Goal: Task Accomplishment & Management: Manage account settings

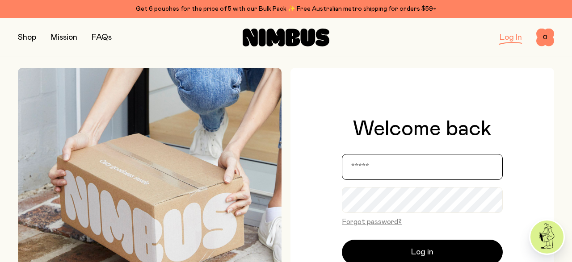
click at [375, 174] on input "email" at bounding box center [422, 167] width 161 height 26
type input "**********"
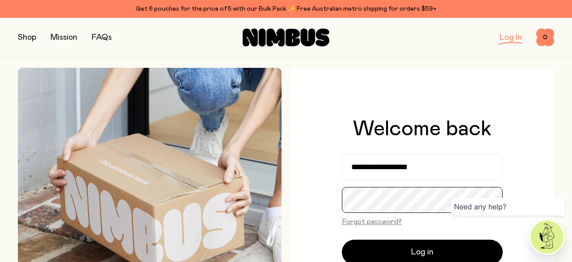
click at [342, 240] on button "Log in" at bounding box center [422, 252] width 161 height 25
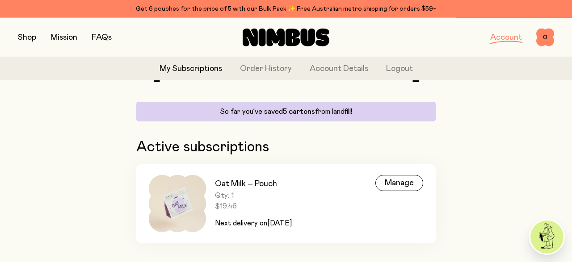
scroll to position [88, 0]
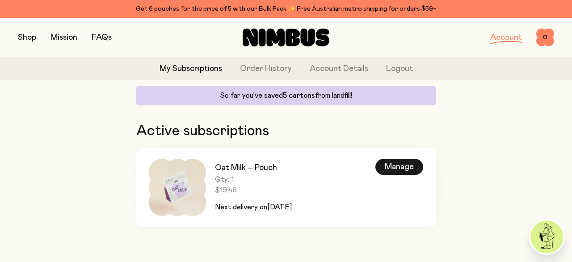
click at [404, 168] on div "Manage" at bounding box center [399, 167] width 48 height 16
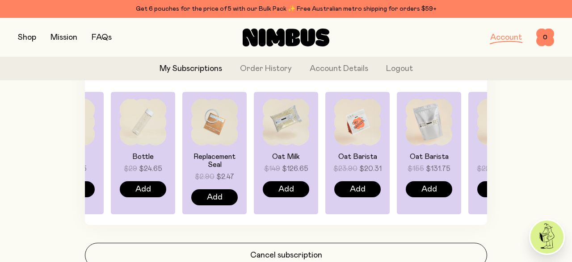
scroll to position [754, 0]
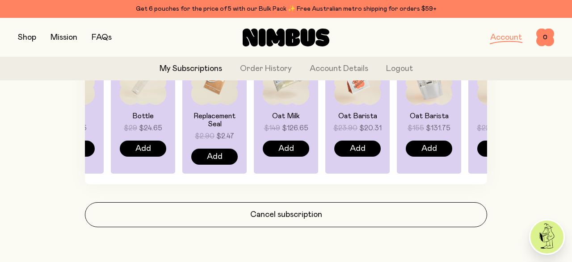
click at [542, 245] on img at bounding box center [546, 237] width 33 height 33
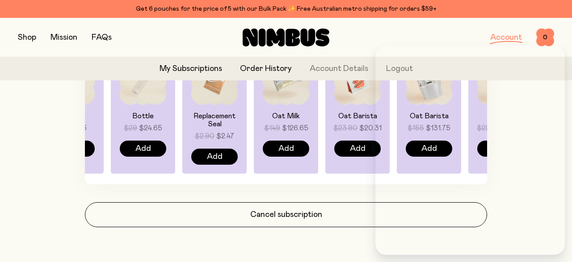
click at [262, 69] on link "Order History" at bounding box center [266, 69] width 52 height 12
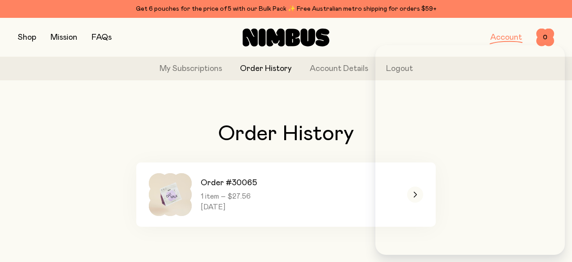
click at [256, 109] on div "Order History Order #30065 1 item – $27.56 Saturday, September 6, 2025" at bounding box center [286, 175] width 536 height 175
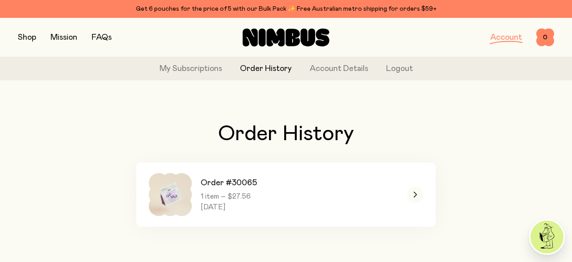
click at [99, 36] on link "FAQs" at bounding box center [102, 38] width 20 height 8
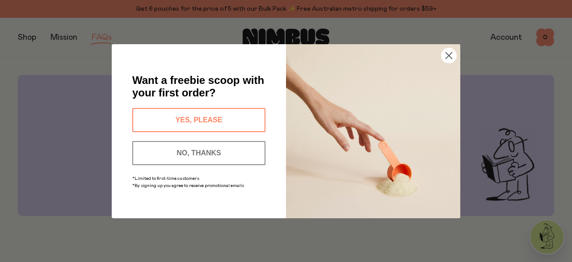
click at [445, 53] on circle "Close dialog" at bounding box center [449, 55] width 15 height 15
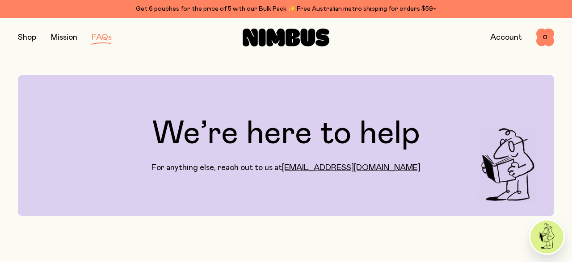
click at [24, 39] on button "button" at bounding box center [27, 37] width 18 height 13
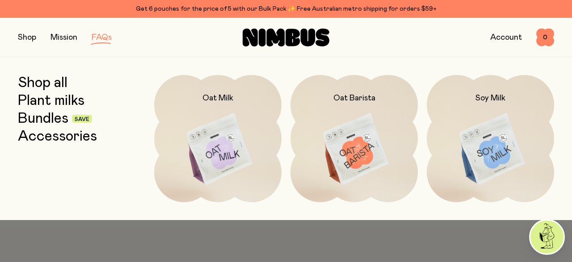
click at [483, 150] on img at bounding box center [490, 150] width 127 height 150
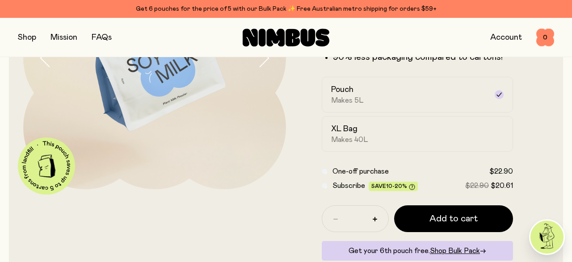
scroll to position [156, 0]
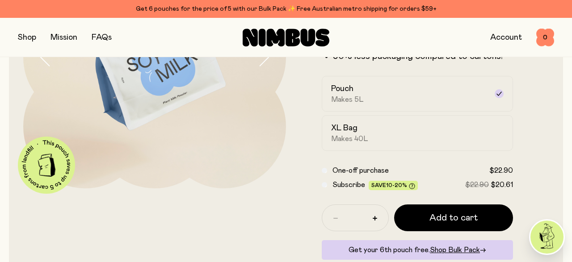
click at [511, 42] on link "Account" at bounding box center [506, 38] width 32 height 8
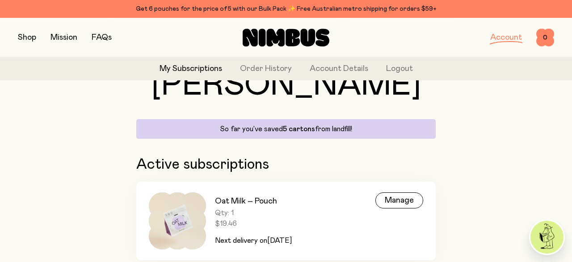
scroll to position [88, 0]
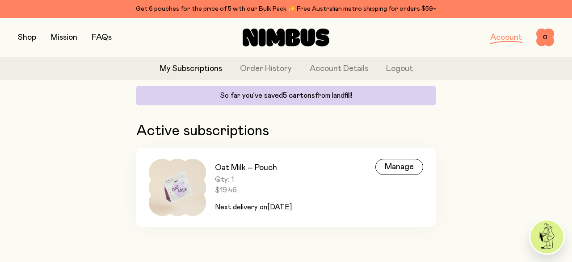
click at [34, 39] on button "button" at bounding box center [27, 37] width 18 height 13
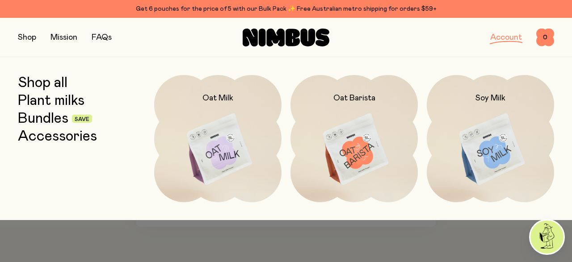
click at [482, 152] on img at bounding box center [490, 150] width 127 height 150
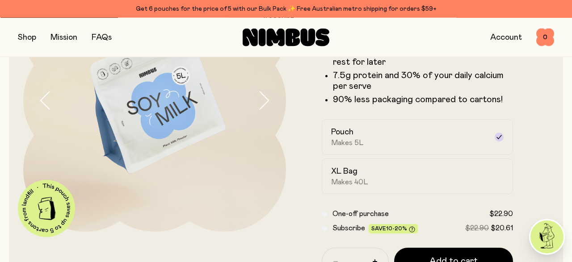
scroll to position [113, 0]
click at [375, 176] on div "XL Bag Makes 40L" at bounding box center [409, 177] width 156 height 21
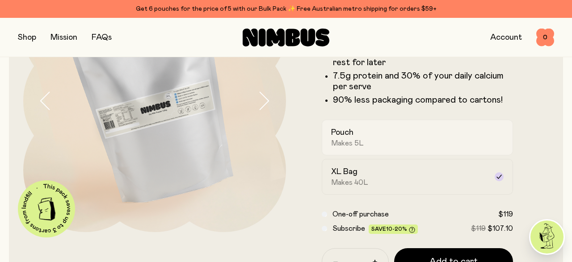
click at [381, 149] on label "Pouch Makes 5L" at bounding box center [417, 138] width 191 height 36
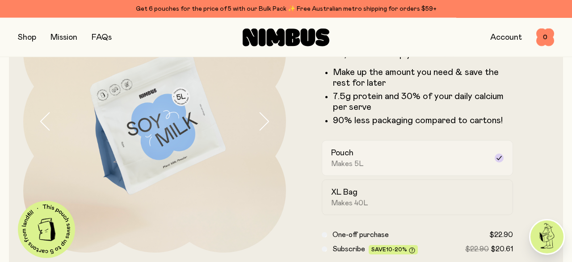
scroll to position [92, 0]
click at [362, 202] on span "Makes 40L" at bounding box center [349, 203] width 37 height 9
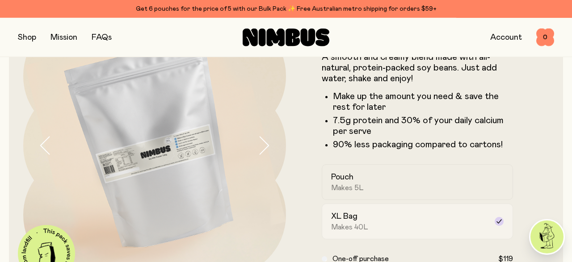
scroll to position [67, 0]
click at [357, 177] on div "Pouch Makes 5L" at bounding box center [409, 182] width 156 height 21
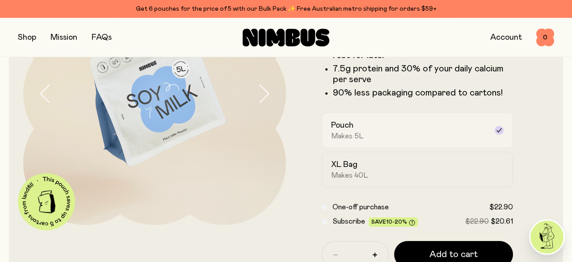
scroll to position [120, 0]
click at [357, 177] on span "Makes 40L" at bounding box center [349, 175] width 37 height 9
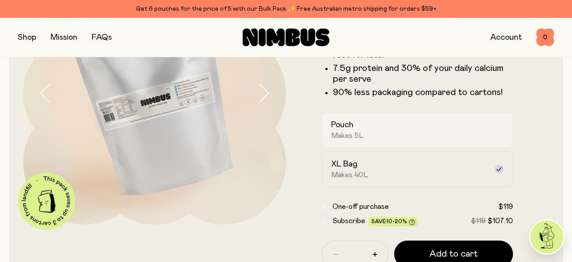
click at [371, 137] on div "Pouch Makes 5L" at bounding box center [409, 130] width 156 height 21
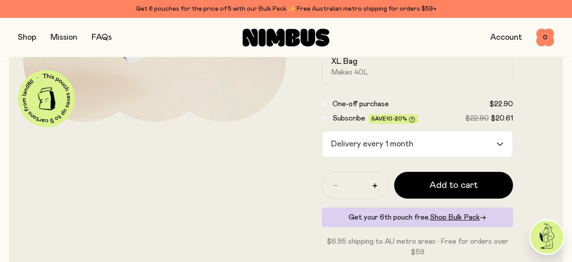
scroll to position [234, 0]
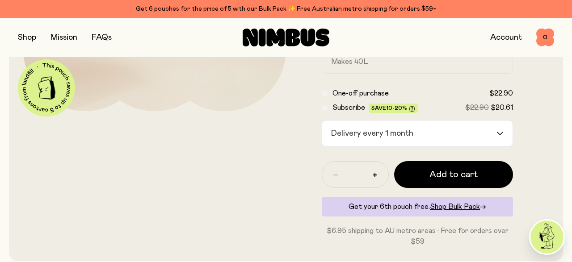
click at [400, 146] on div "Delivery every 1 month" at bounding box center [409, 134] width 174 height 26
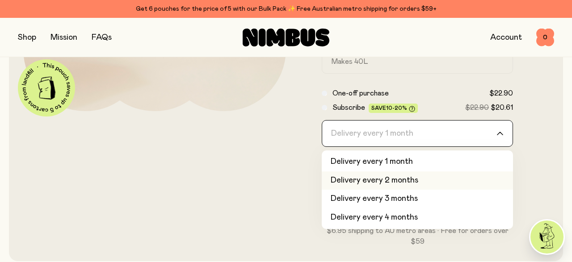
click at [386, 177] on li "Delivery every 2 months" at bounding box center [417, 181] width 191 height 19
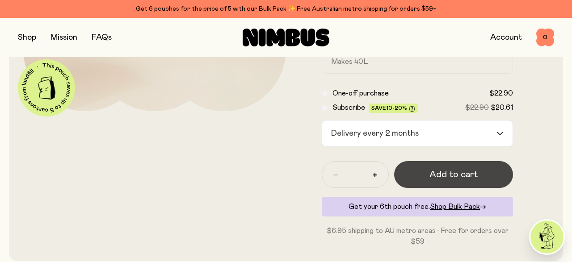
click at [425, 182] on button "Add to cart" at bounding box center [453, 174] width 119 height 27
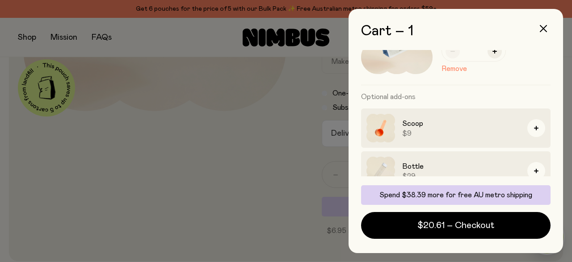
scroll to position [62, 0]
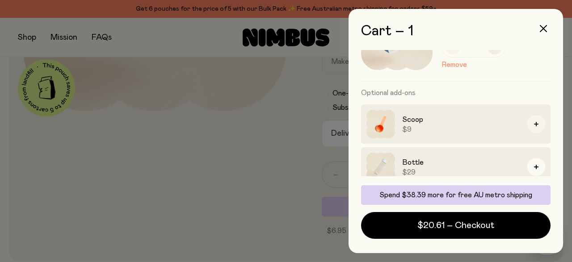
click at [532, 126] on button "button" at bounding box center [536, 124] width 18 height 18
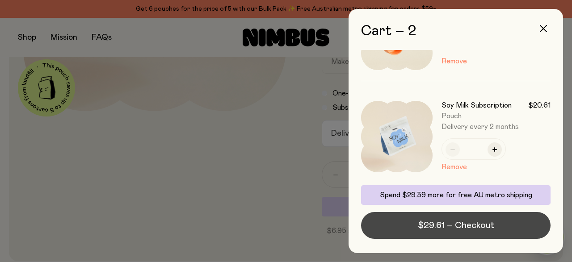
click at [451, 226] on span "$29.61 – Checkout" at bounding box center [456, 225] width 76 height 13
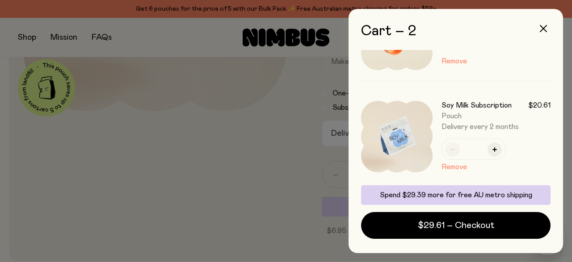
click at [302, 134] on div at bounding box center [286, 131] width 572 height 262
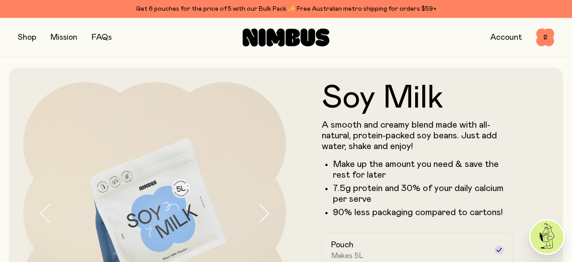
scroll to position [234, 0]
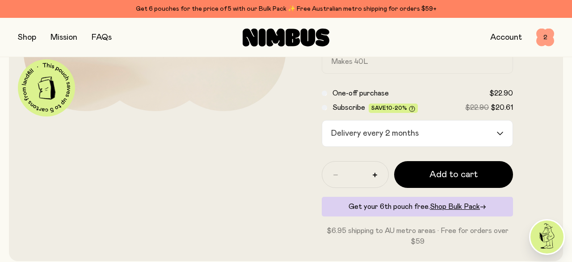
click at [544, 39] on span "2" at bounding box center [545, 38] width 18 height 18
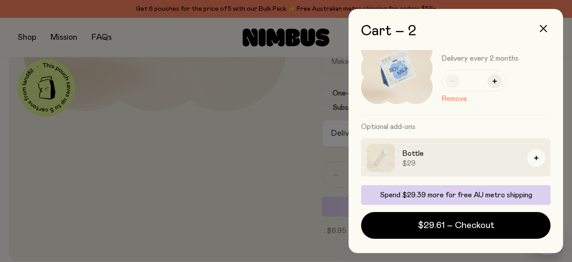
scroll to position [174, 0]
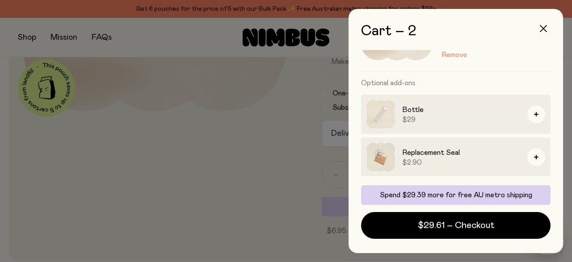
click at [542, 28] on icon "button" at bounding box center [543, 28] width 7 height 7
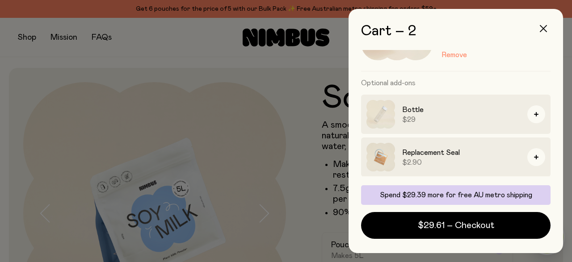
scroll to position [234, 0]
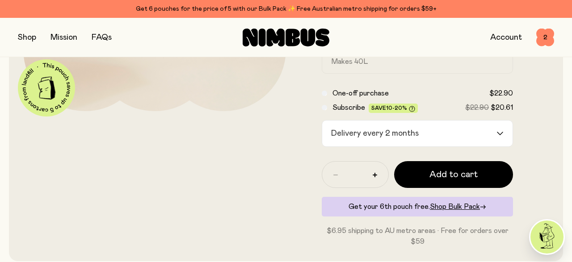
click at [509, 41] on link "Account" at bounding box center [506, 38] width 32 height 8
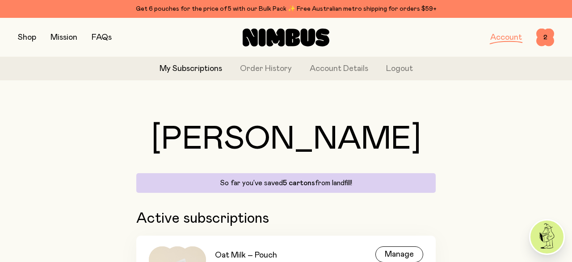
scroll to position [88, 0]
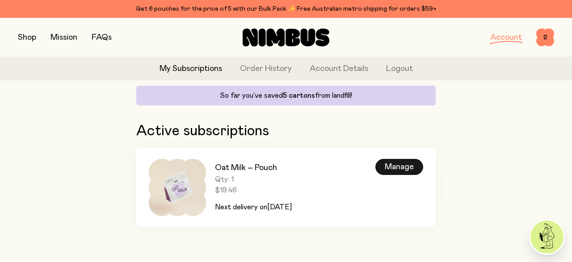
click at [413, 173] on div "Manage" at bounding box center [399, 167] width 48 height 16
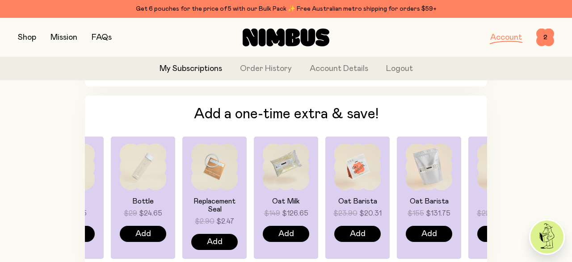
scroll to position [754, 0]
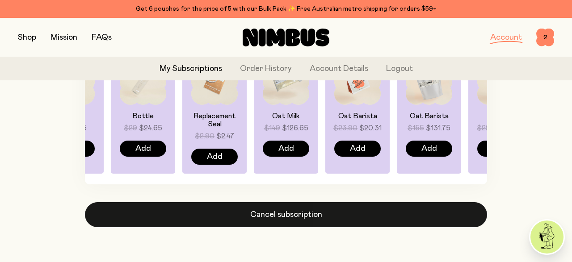
click at [264, 211] on button "Cancel subscription" at bounding box center [286, 214] width 402 height 25
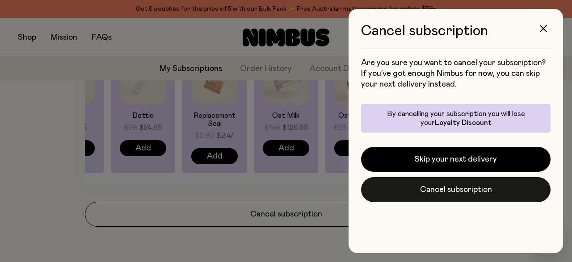
click at [432, 195] on button "Cancel subscription" at bounding box center [455, 189] width 189 height 25
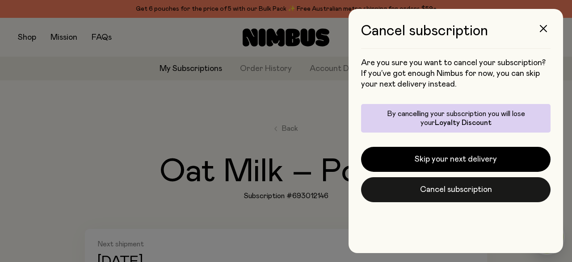
scroll to position [754, 0]
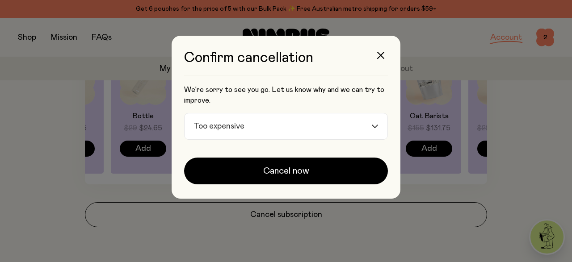
click at [266, 125] on input "Search for option" at bounding box center [309, 127] width 123 height 26
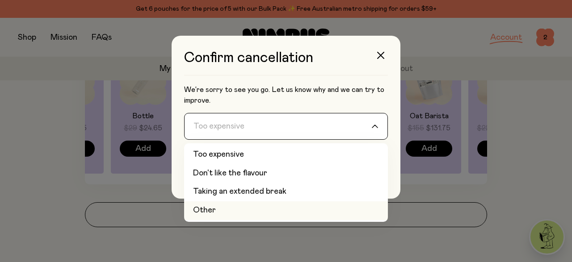
click at [249, 206] on li "Other" at bounding box center [286, 211] width 204 height 19
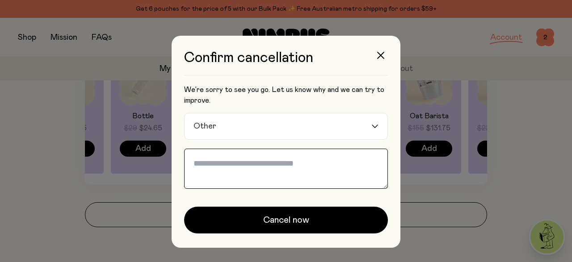
click at [252, 159] on textarea at bounding box center [286, 169] width 204 height 40
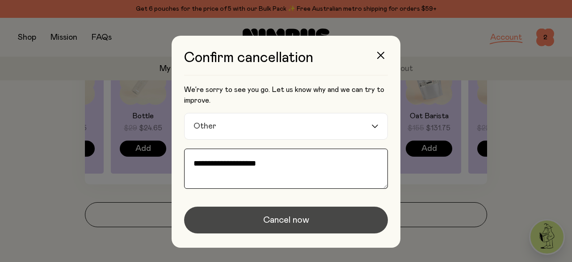
type textarea "**********"
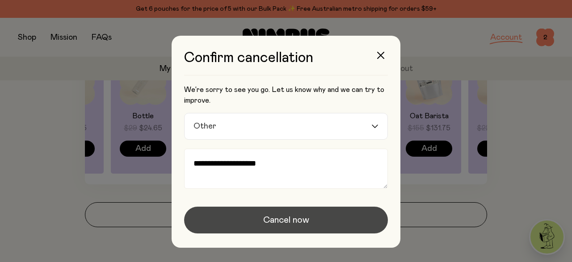
click at [263, 230] on button "Cancel now" at bounding box center [286, 220] width 204 height 27
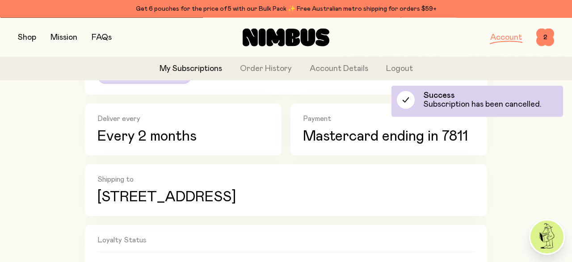
scroll to position [0, 0]
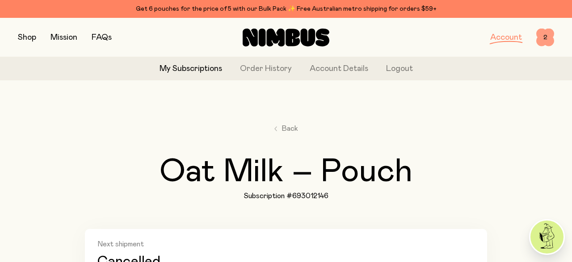
click at [549, 38] on span "2" at bounding box center [545, 38] width 18 height 18
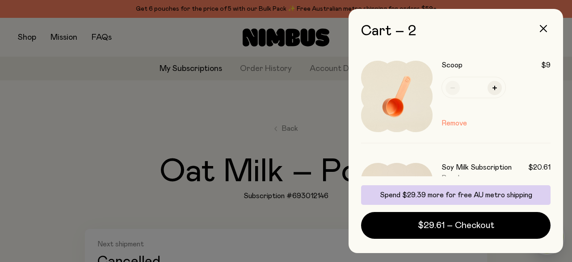
scroll to position [135, 0]
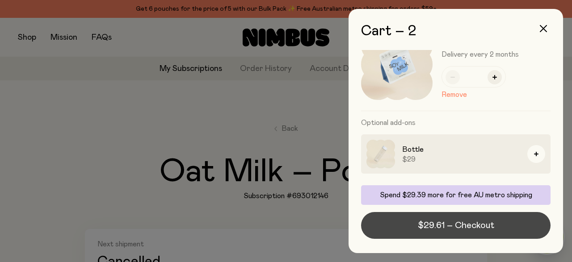
click at [454, 223] on span "$29.61 – Checkout" at bounding box center [456, 225] width 76 height 13
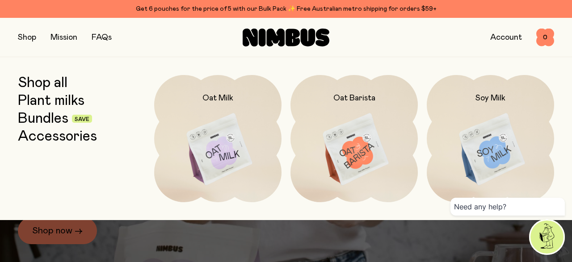
click at [485, 145] on img at bounding box center [490, 150] width 127 height 150
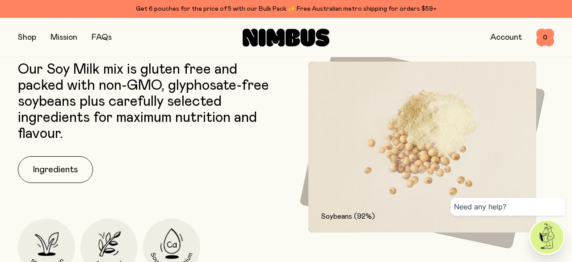
scroll to position [434, 0]
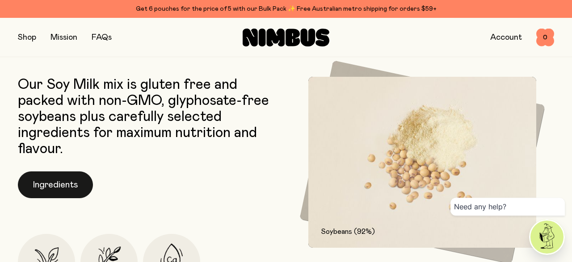
click at [59, 191] on button "Ingredients" at bounding box center [55, 185] width 75 height 27
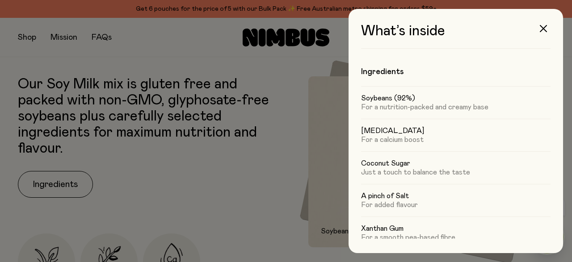
click at [225, 185] on div at bounding box center [286, 131] width 572 height 262
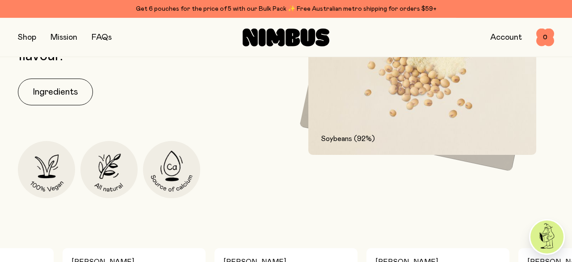
scroll to position [528, 0]
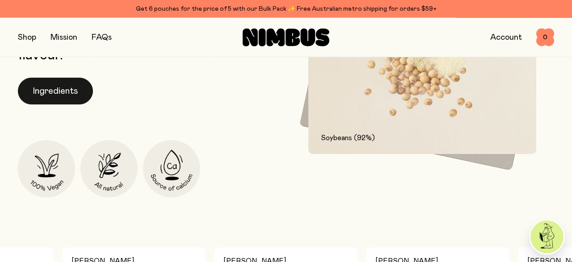
click at [71, 90] on button "Ingredients" at bounding box center [55, 91] width 75 height 27
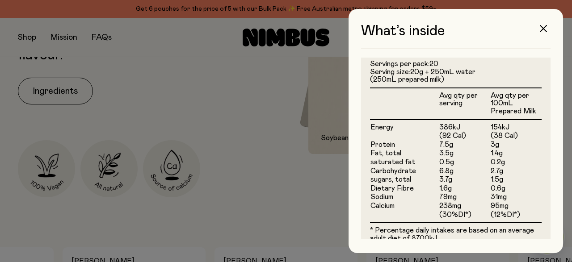
scroll to position [239, 0]
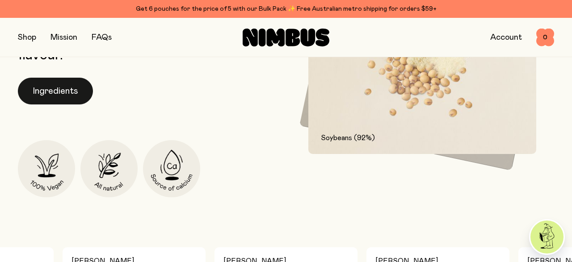
click at [61, 89] on button "Ingredients" at bounding box center [55, 91] width 75 height 27
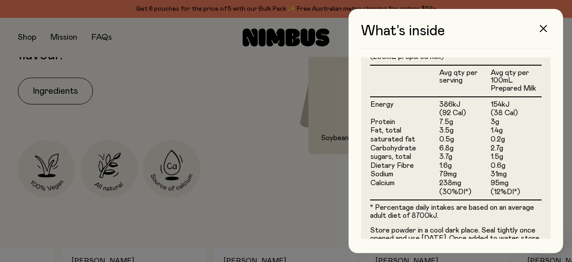
scroll to position [261, 0]
